Goal: Information Seeking & Learning: Learn about a topic

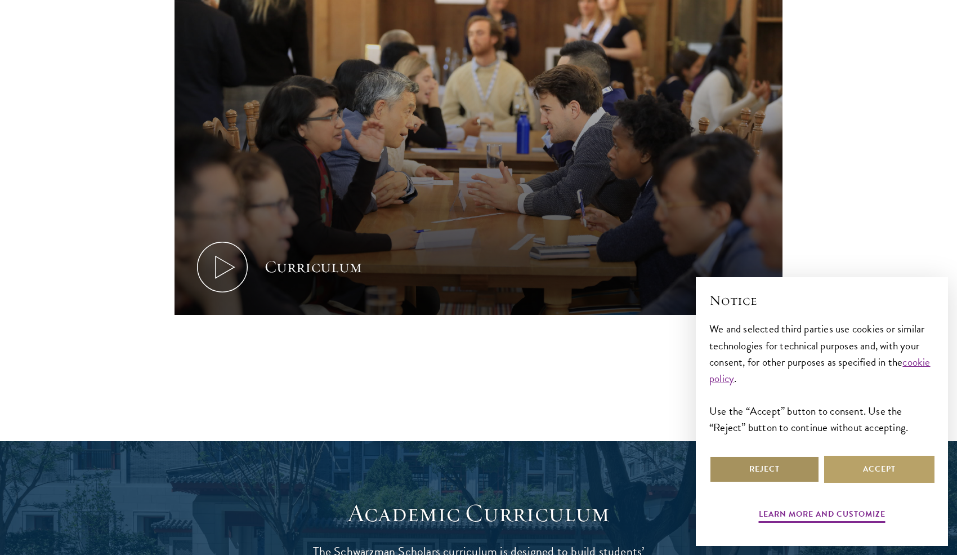
click at [770, 481] on button "Reject" at bounding box center [765, 469] width 110 height 27
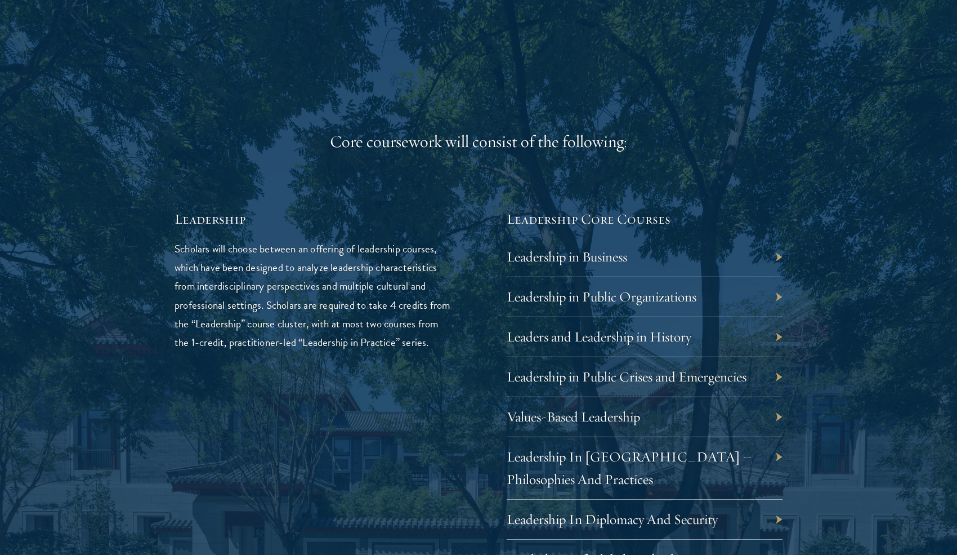
scroll to position [1859, 0]
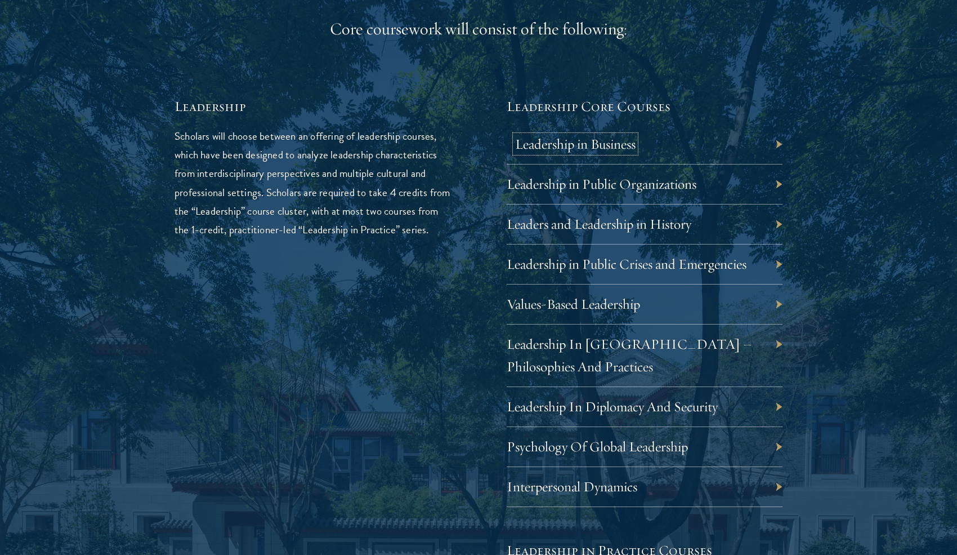
click at [576, 147] on link "Leadership in Business" at bounding box center [575, 143] width 121 height 17
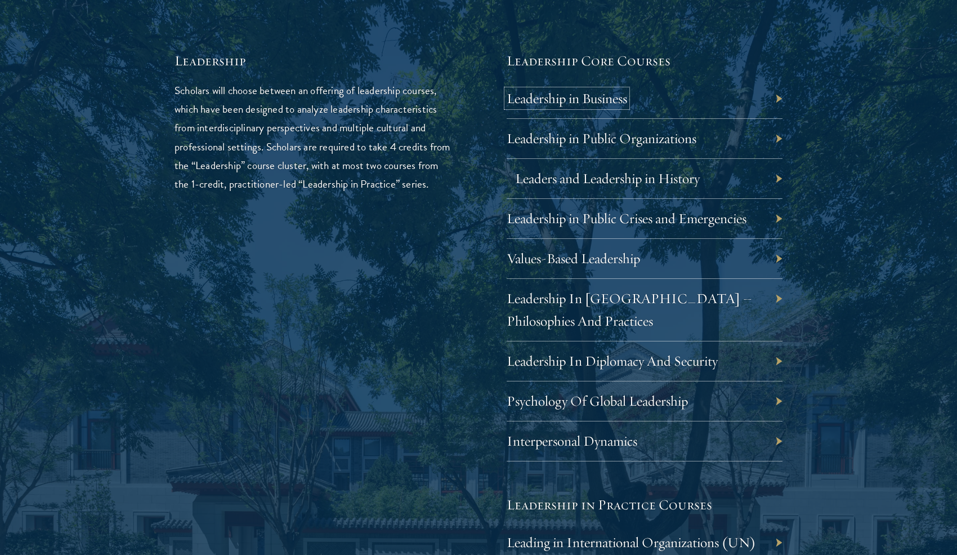
scroll to position [1915, 0]
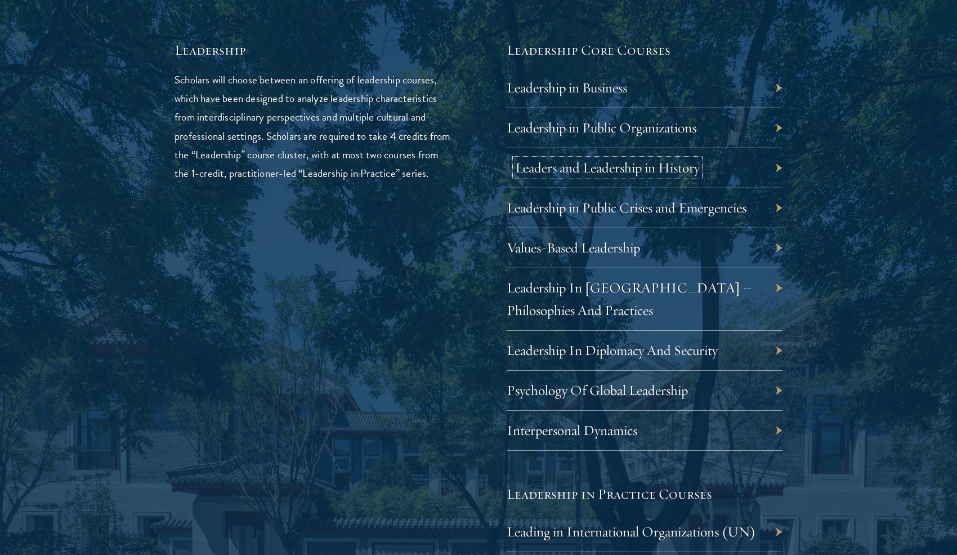
click at [596, 167] on link "Leaders and Leadership in History" at bounding box center [607, 167] width 185 height 17
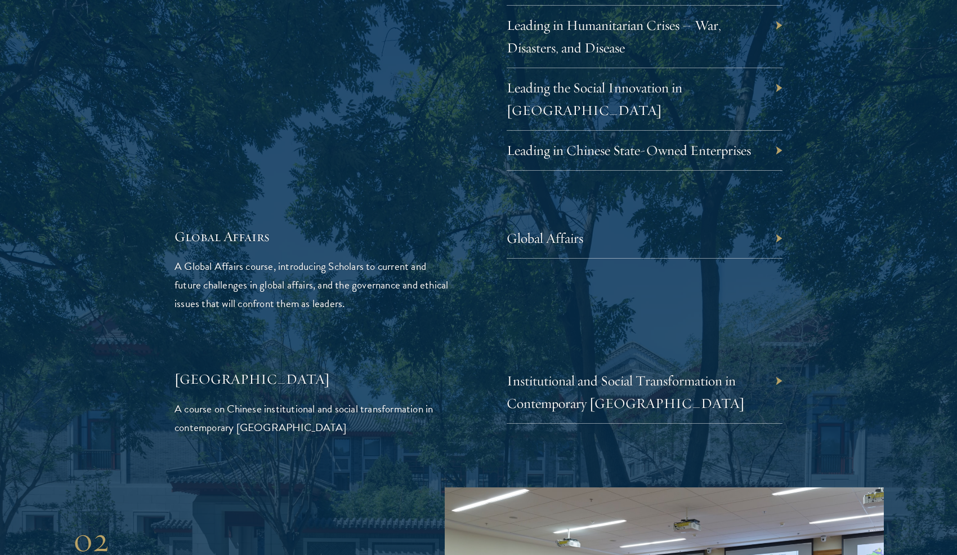
scroll to position [2535, 0]
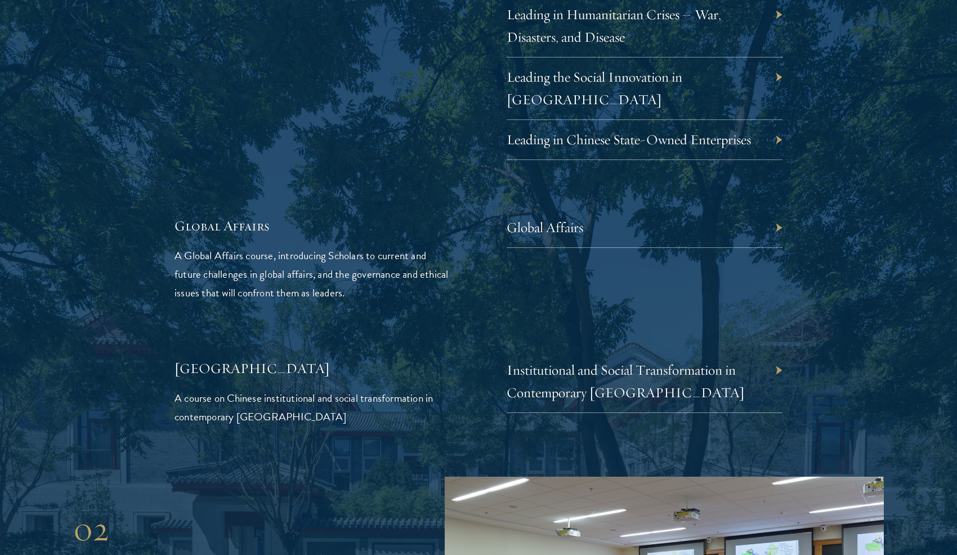
click at [480, 257] on div "Global Affairs A Global Affairs course, introducing Scholars to current and fut…" at bounding box center [479, 259] width 608 height 86
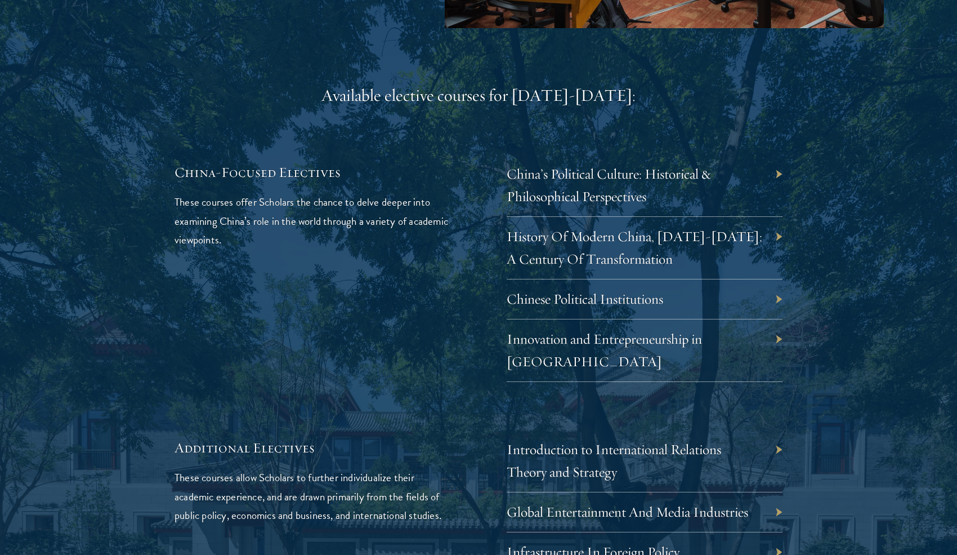
scroll to position [3323, 0]
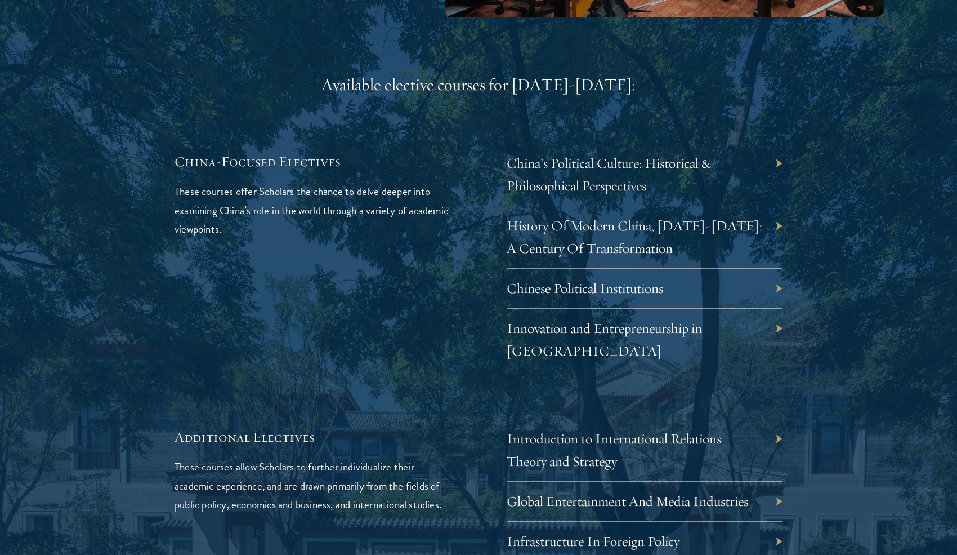
click at [427, 284] on div "China-Focused Electives These courses offer Scholars the chance to delve deeper…" at bounding box center [313, 261] width 276 height 219
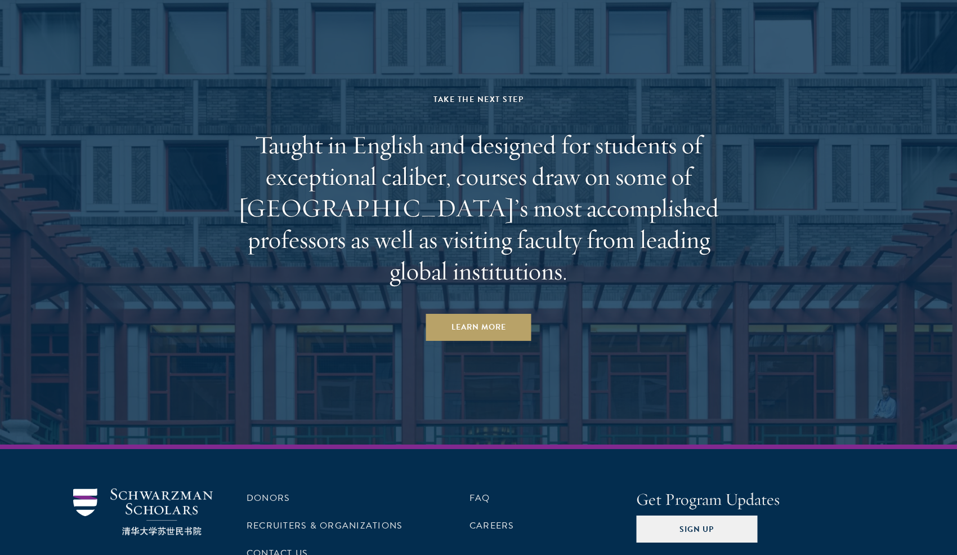
scroll to position [6955, 0]
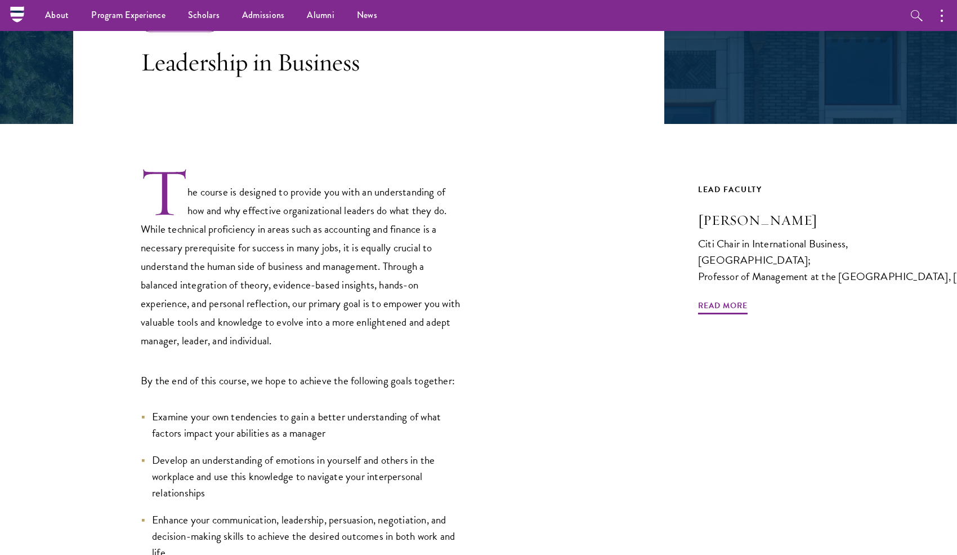
scroll to position [169, 0]
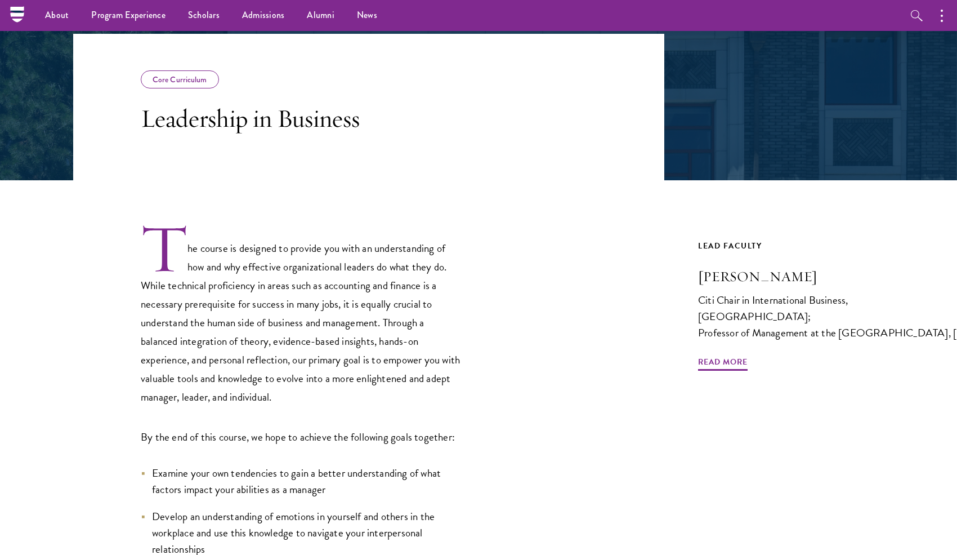
click at [589, 245] on div "The course is designed to provide you with an understanding of how and why effe…" at bounding box center [368, 481] width 591 height 519
drag, startPoint x: 737, startPoint y: 308, endPoint x: 589, endPoint y: 246, distance: 159.8
click at [589, 246] on div "The course is designed to provide you with an understanding of how and why effe…" at bounding box center [368, 481] width 591 height 519
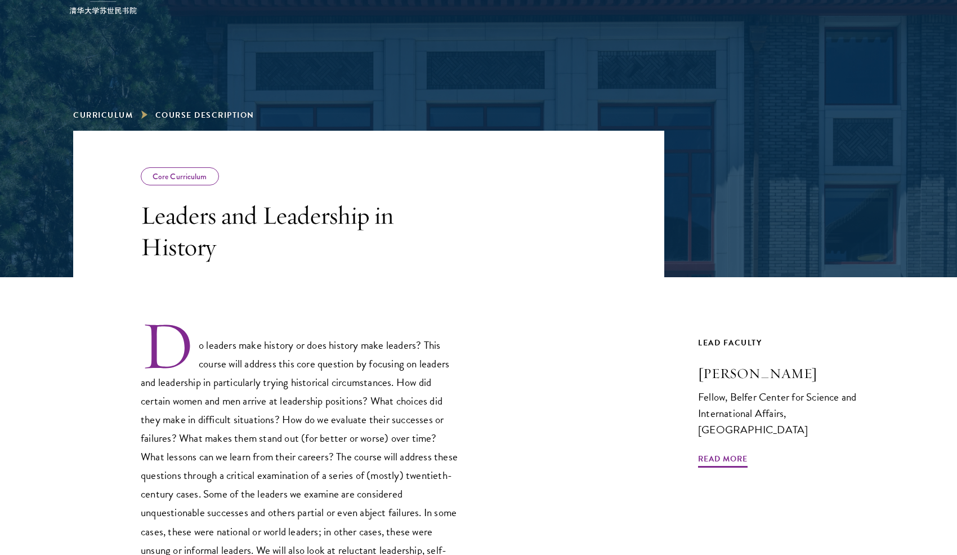
scroll to position [282, 0]
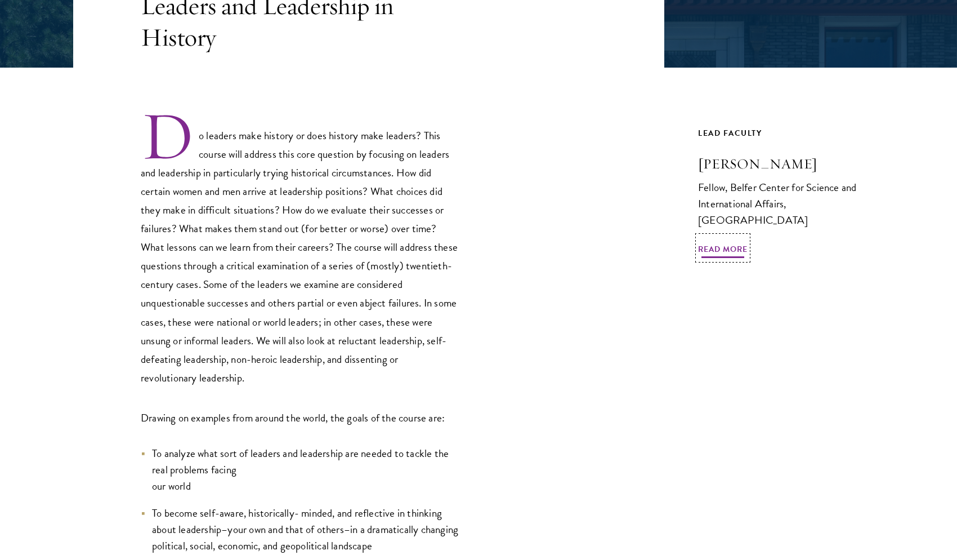
click at [708, 242] on span "Read More" at bounding box center [723, 250] width 50 height 17
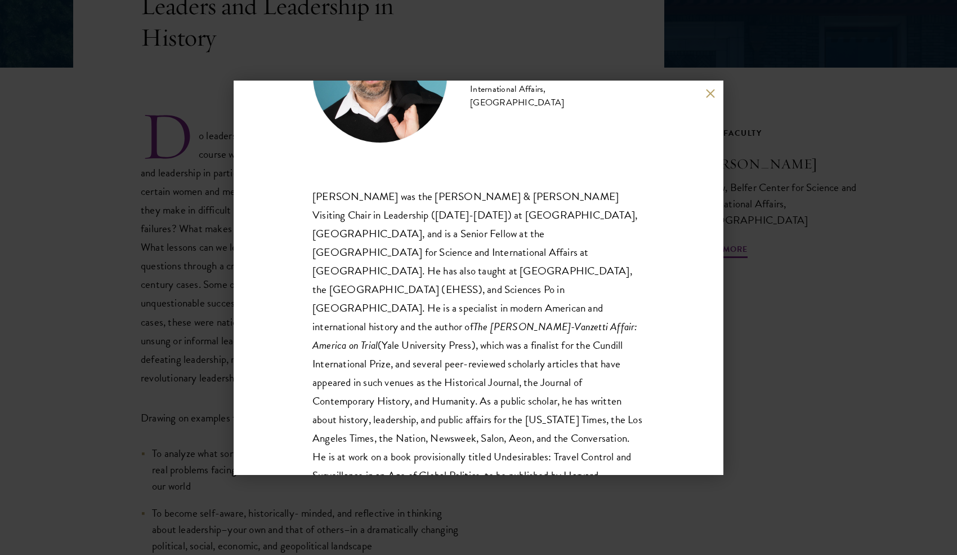
scroll to position [169, 0]
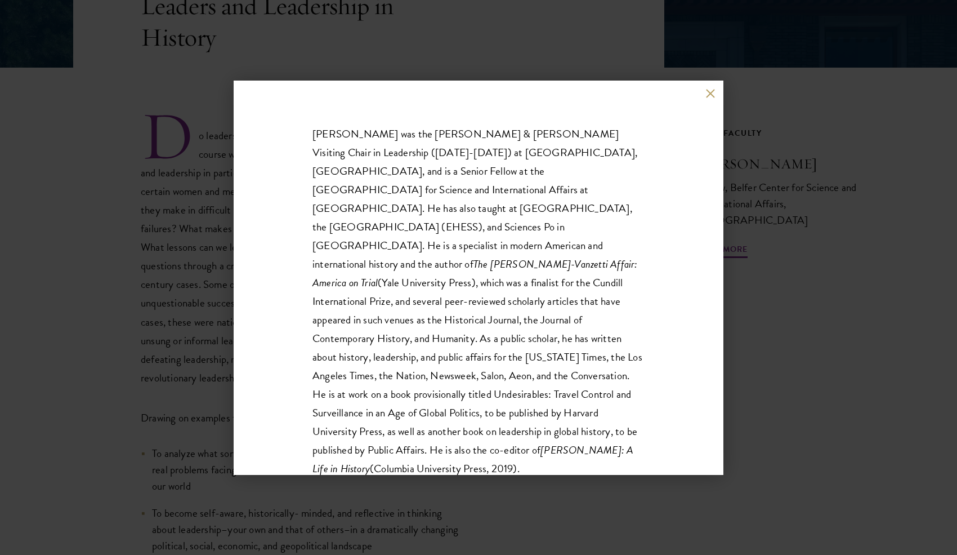
click at [766, 282] on div "Moshik Temkin Fellow, Belfer Center for Science and International Affairs,  Har…" at bounding box center [478, 277] width 957 height 555
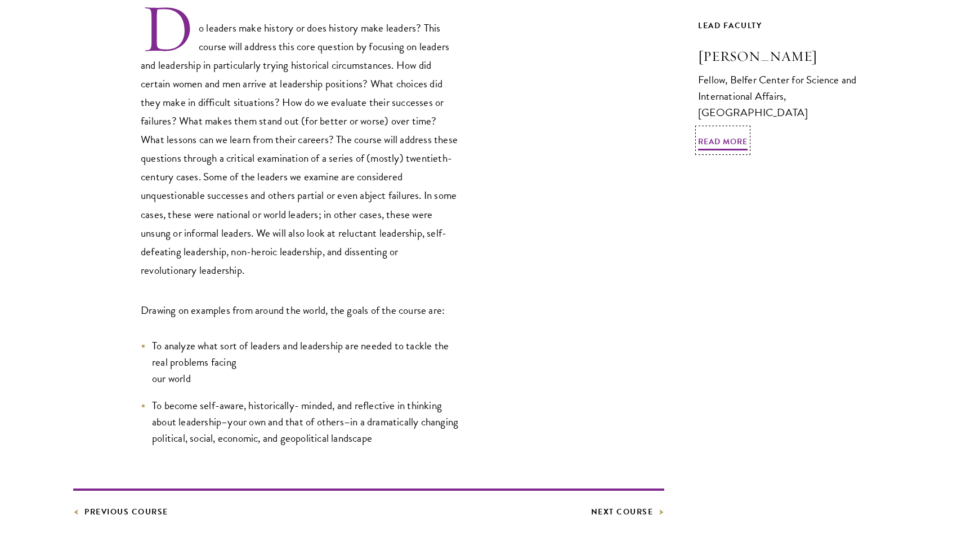
scroll to position [394, 0]
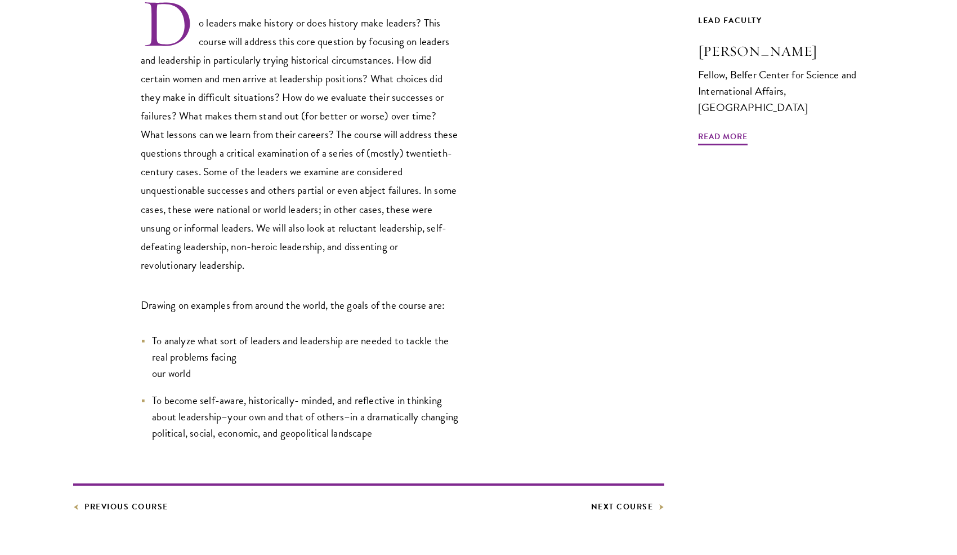
click at [547, 271] on div "Do leaders make history or does history make leaders? This course will address …" at bounding box center [368, 219] width 591 height 444
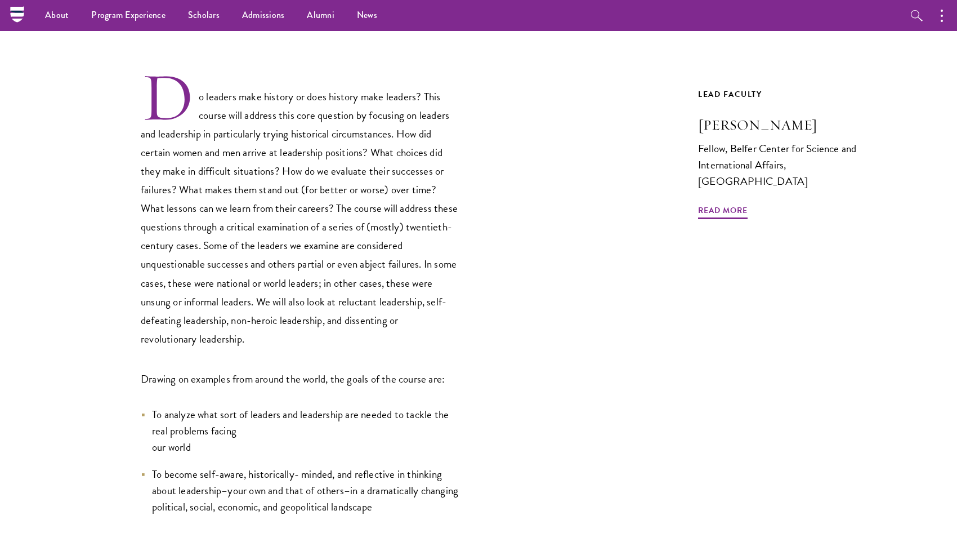
scroll to position [225, 0]
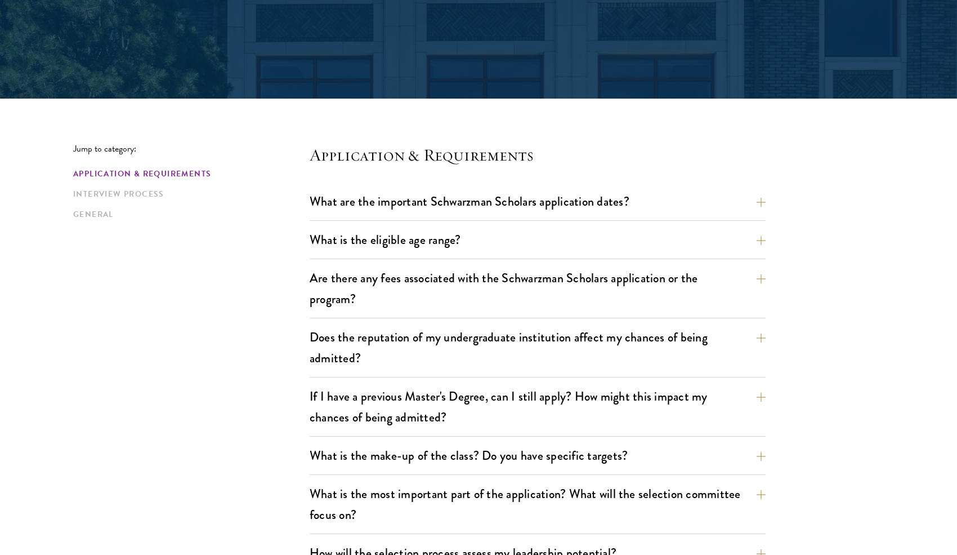
scroll to position [338, 0]
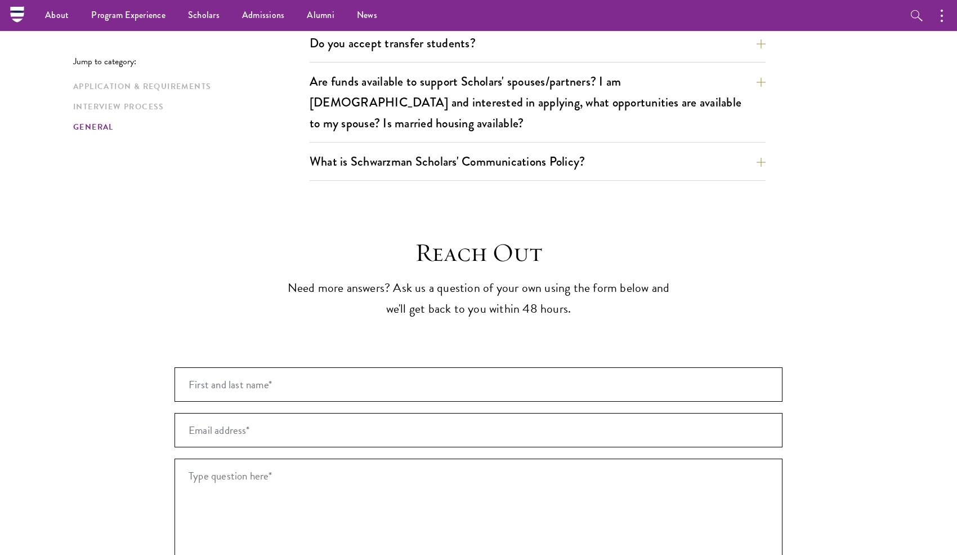
scroll to position [1577, 0]
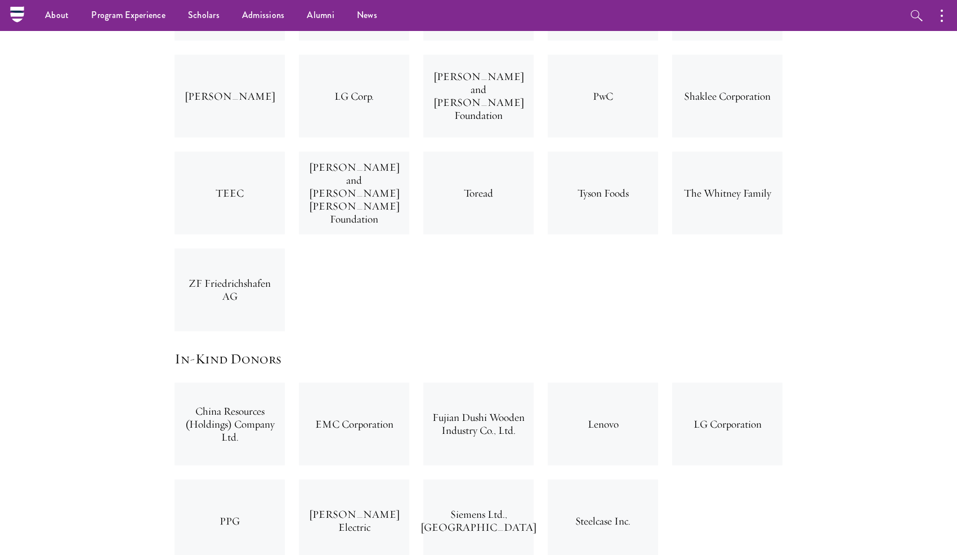
scroll to position [3384, 0]
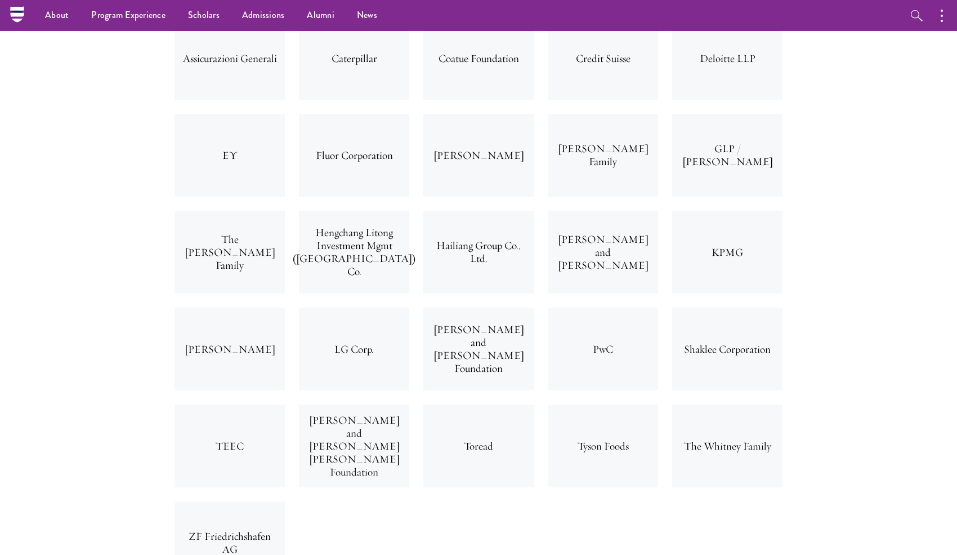
click at [727, 404] on div "The Whitney Family" at bounding box center [727, 445] width 110 height 83
